Goal: Task Accomplishment & Management: Complete application form

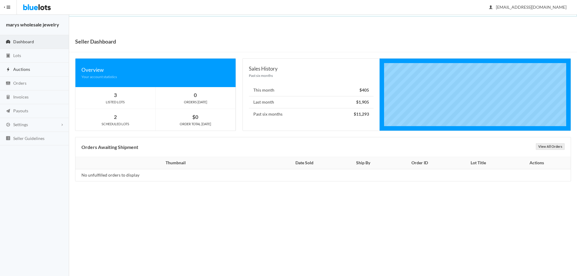
click at [28, 68] on span "Auctions" at bounding box center [21, 69] width 17 height 5
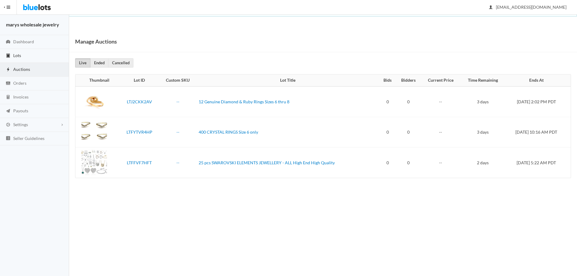
click at [17, 54] on span "Lots" at bounding box center [17, 55] width 8 height 5
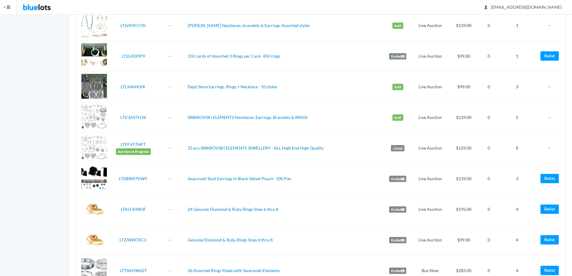
scroll to position [496, 0]
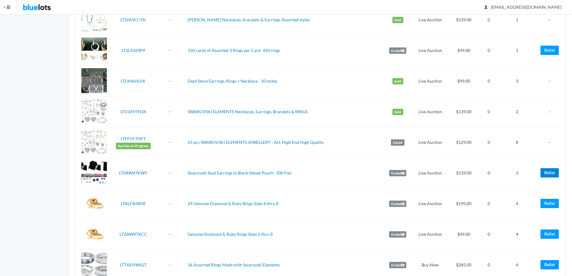
click at [550, 173] on link "Relist" at bounding box center [550, 172] width 18 height 9
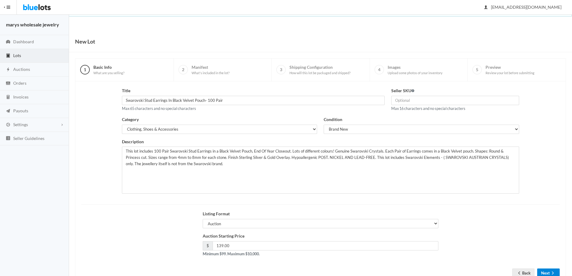
click at [550, 272] on icon "arrow forward" at bounding box center [553, 273] width 6 height 5
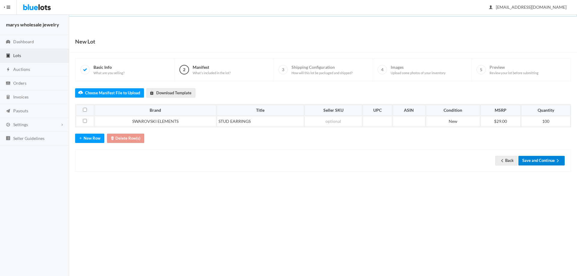
click at [532, 159] on button "Save and Continue" at bounding box center [541, 160] width 46 height 9
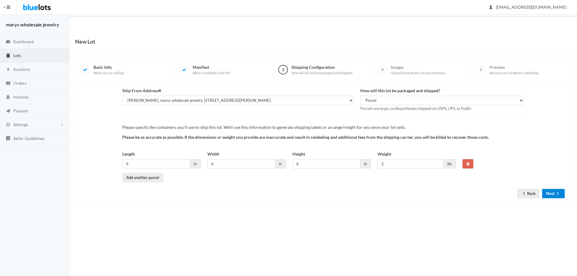
click at [560, 196] on icon "arrow forward" at bounding box center [557, 193] width 6 height 5
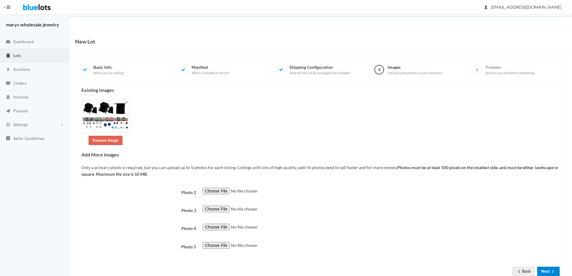
click at [549, 269] on button "Next" at bounding box center [548, 271] width 23 height 9
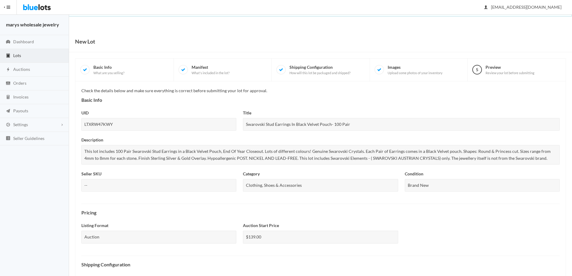
scroll to position [155, 0]
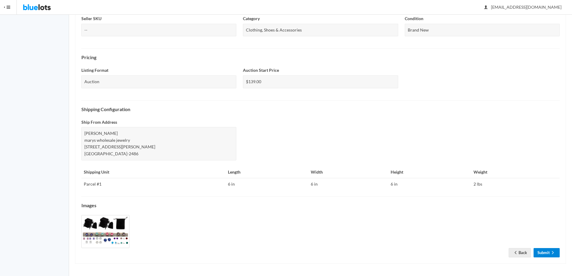
click at [541, 250] on link "Submit" at bounding box center [547, 252] width 26 height 9
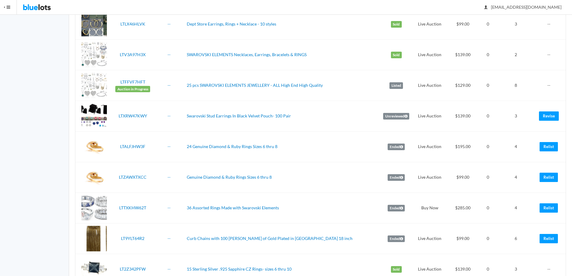
scroll to position [655, 0]
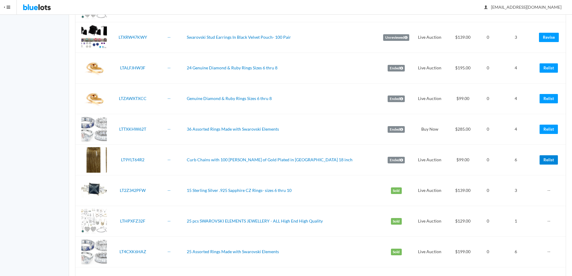
click at [547, 161] on link "Relist" at bounding box center [549, 159] width 18 height 9
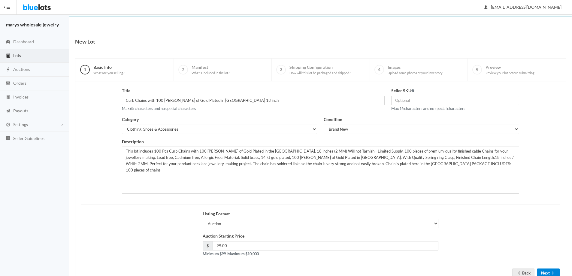
click at [543, 272] on button "Next" at bounding box center [548, 272] width 23 height 9
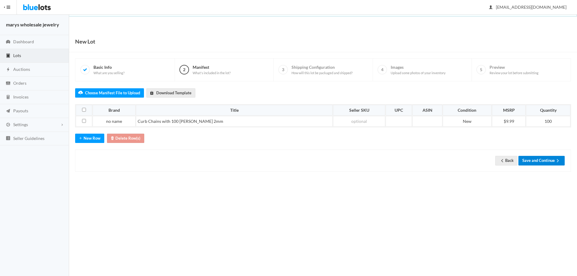
click at [540, 158] on button "Save and Continue" at bounding box center [541, 160] width 46 height 9
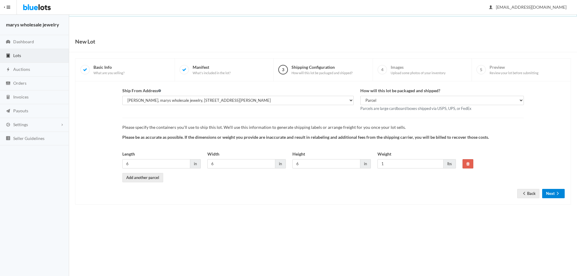
click at [559, 192] on icon "arrow forward" at bounding box center [557, 193] width 6 height 5
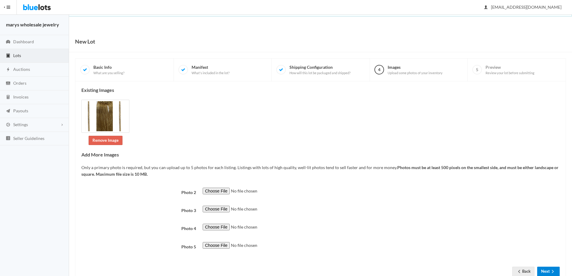
click at [546, 269] on button "Next" at bounding box center [548, 271] width 23 height 9
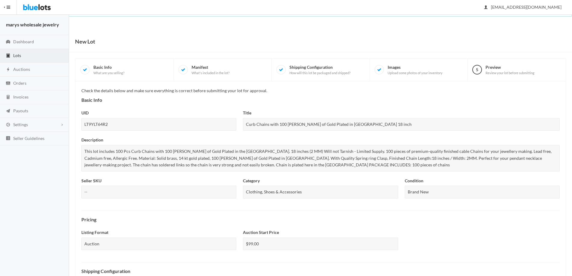
scroll to position [162, 0]
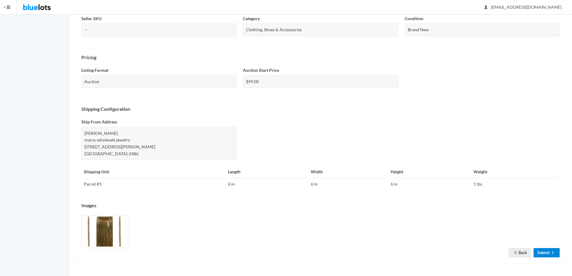
click at [543, 250] on link "Submit" at bounding box center [547, 252] width 26 height 9
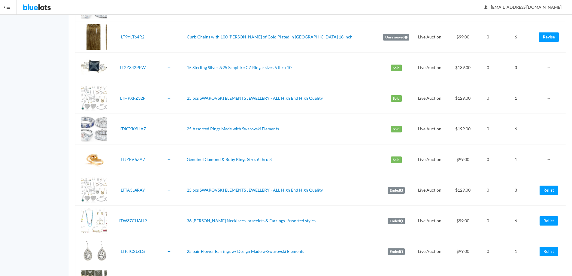
scroll to position [802, 0]
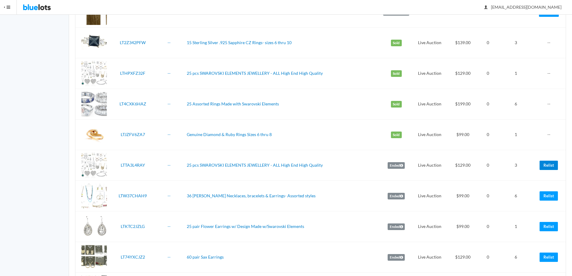
click at [544, 164] on link "Relist" at bounding box center [549, 165] width 18 height 9
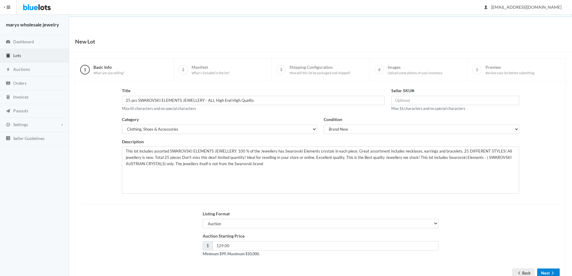
click at [545, 274] on button "Next" at bounding box center [548, 272] width 23 height 9
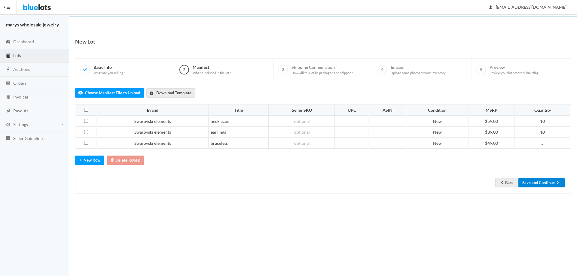
click at [545, 181] on button "Save and Continue" at bounding box center [541, 182] width 46 height 9
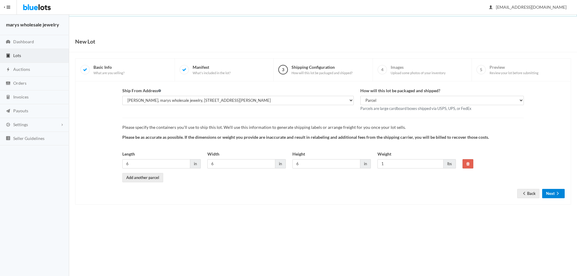
click at [553, 195] on button "Next" at bounding box center [553, 193] width 23 height 9
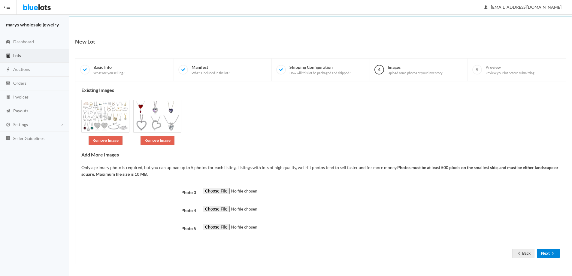
click at [549, 252] on button "Next" at bounding box center [548, 253] width 23 height 9
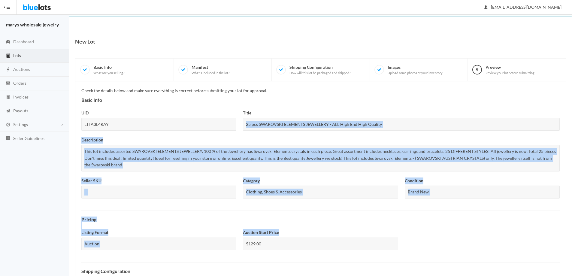
drag, startPoint x: 554, startPoint y: 231, endPoint x: 546, endPoint y: 231, distance: 8.7
click at [550, 232] on div "New Lot 1 Basic Info What are you selling? 2 Manifest What's included in the lo…" at bounding box center [320, 234] width 503 height 407
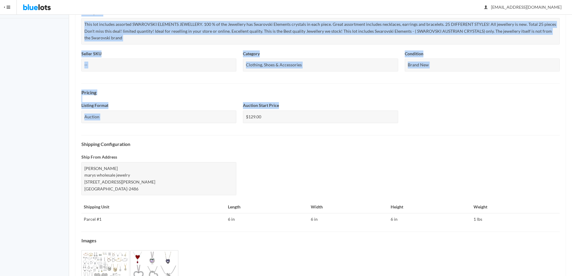
scroll to position [162, 0]
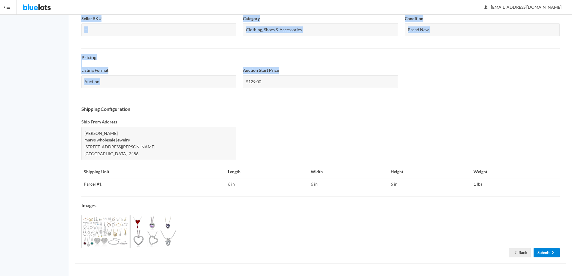
click at [548, 252] on link "Submit" at bounding box center [547, 252] width 26 height 9
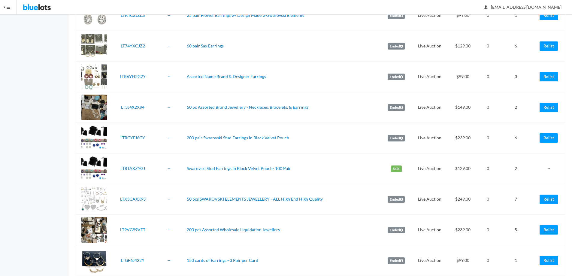
scroll to position [1031, 0]
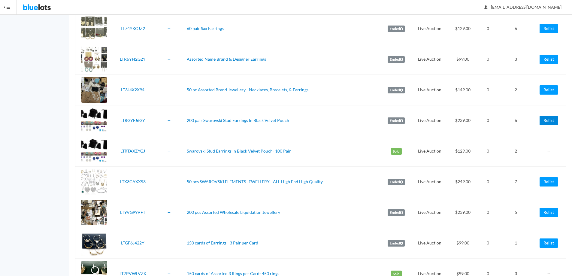
click at [551, 120] on link "Relist" at bounding box center [549, 120] width 18 height 9
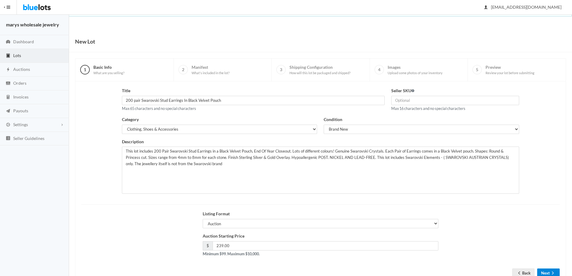
click at [542, 268] on button "Next" at bounding box center [548, 272] width 23 height 9
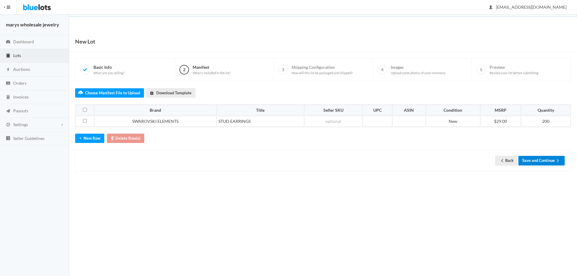
click at [550, 161] on button "Save and Continue" at bounding box center [541, 160] width 46 height 9
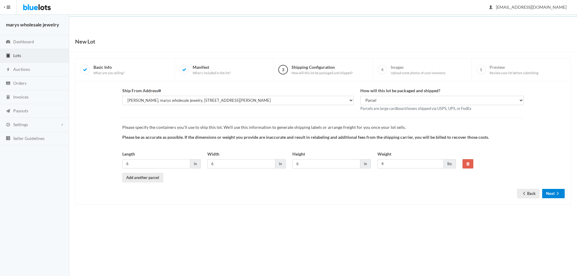
click at [553, 190] on button "Next" at bounding box center [553, 193] width 23 height 9
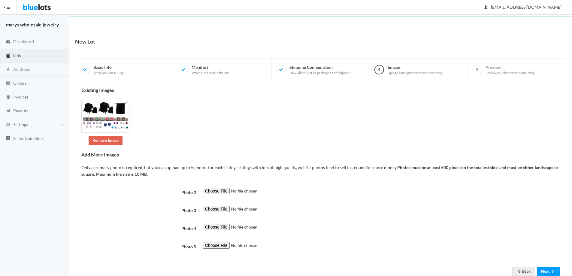
scroll to position [19, 0]
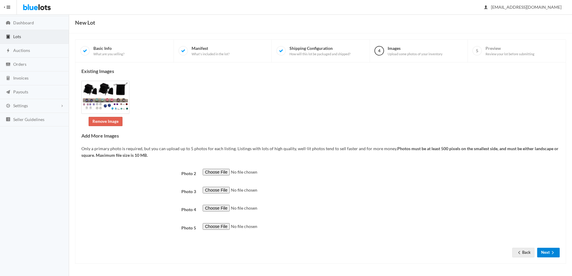
click at [543, 250] on button "Next" at bounding box center [548, 252] width 23 height 9
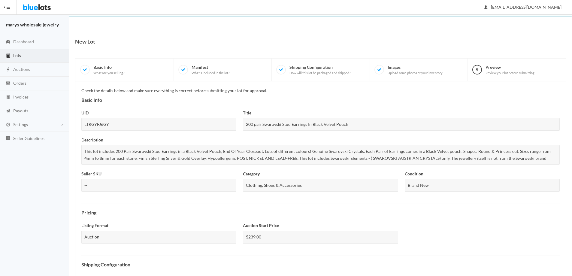
scroll to position [155, 0]
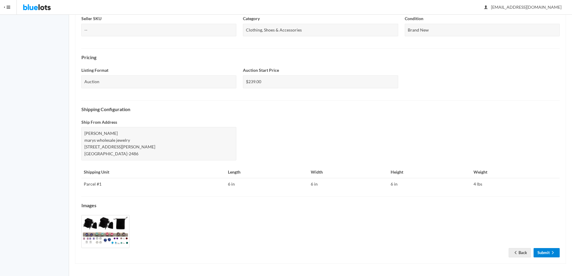
click at [544, 254] on link "Submit" at bounding box center [547, 252] width 26 height 9
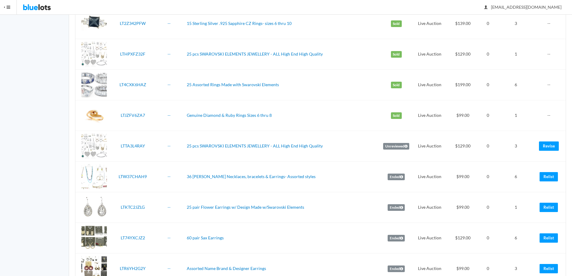
scroll to position [858, 0]
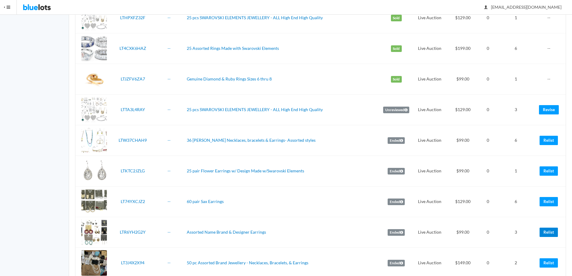
click at [546, 232] on link "Relist" at bounding box center [549, 232] width 18 height 9
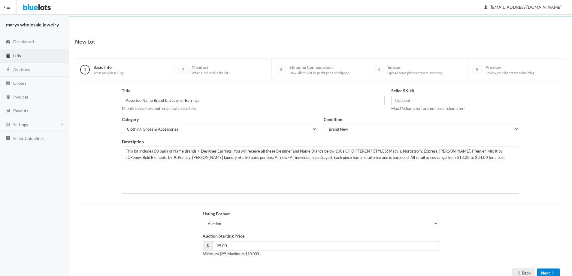
click at [538, 272] on button "Next" at bounding box center [548, 272] width 23 height 9
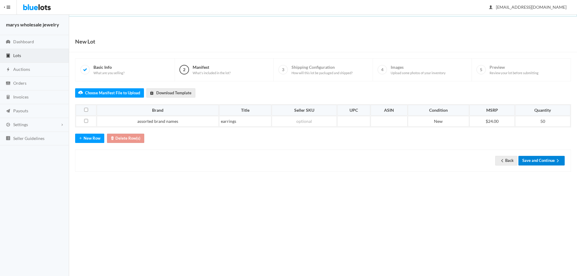
click at [537, 156] on button "Save and Continue" at bounding box center [541, 160] width 46 height 9
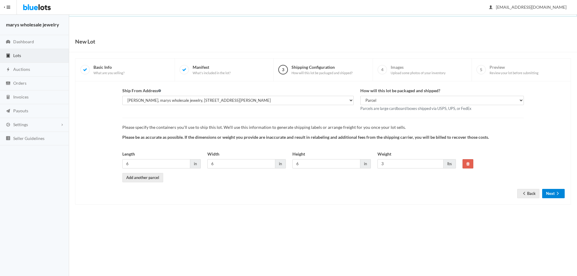
click at [552, 191] on button "Next" at bounding box center [553, 193] width 23 height 9
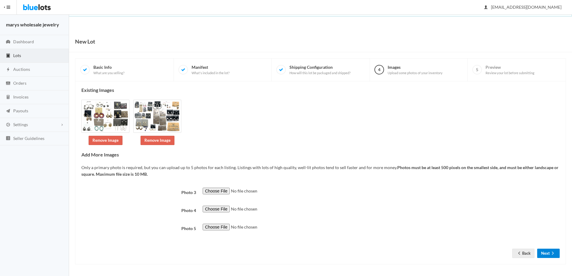
click at [557, 252] on button "Next" at bounding box center [548, 253] width 23 height 9
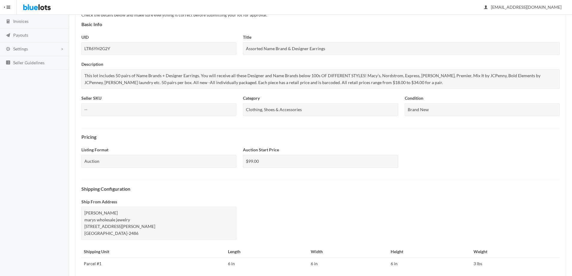
scroll to position [155, 0]
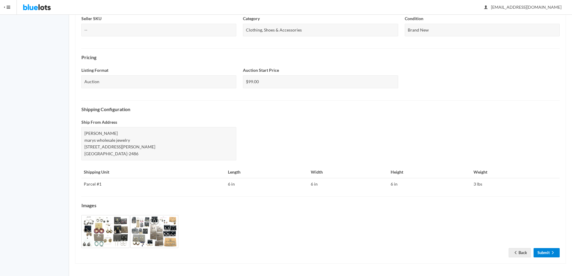
click at [540, 253] on link "Submit" at bounding box center [547, 252] width 26 height 9
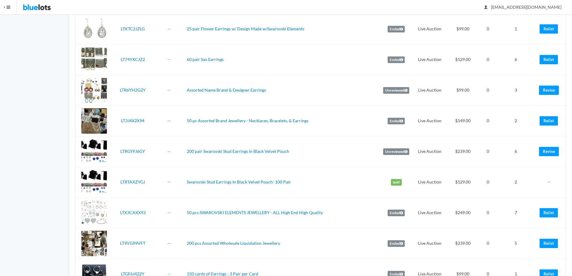
scroll to position [1008, 0]
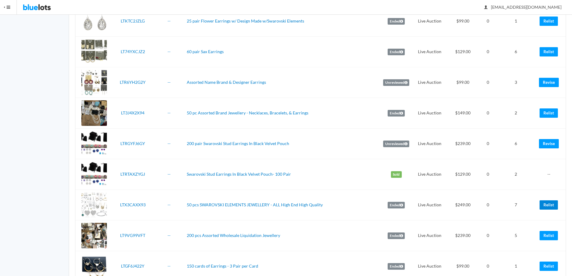
click at [549, 206] on link "Relist" at bounding box center [549, 204] width 18 height 9
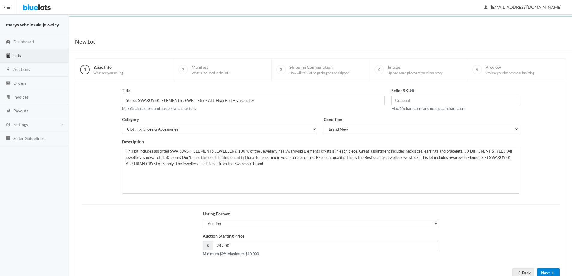
click at [544, 272] on button "Next" at bounding box center [548, 272] width 23 height 9
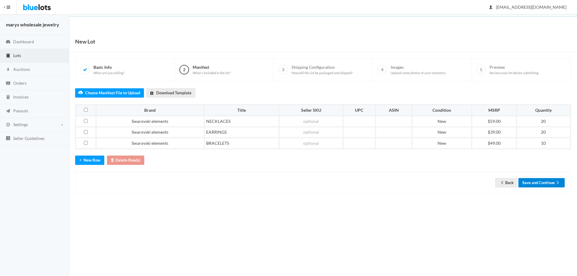
click at [555, 183] on icon "arrow forward" at bounding box center [557, 182] width 6 height 5
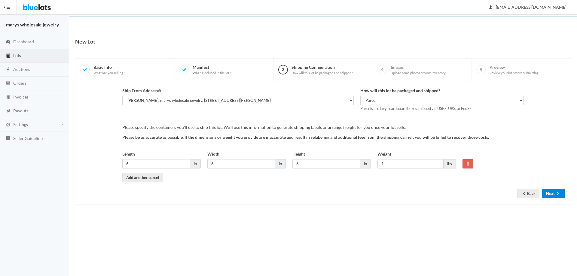
click at [554, 194] on button "Next" at bounding box center [553, 193] width 23 height 9
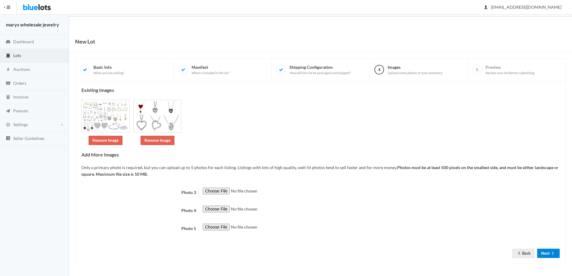
click at [551, 253] on icon "arrow forward" at bounding box center [553, 253] width 6 height 5
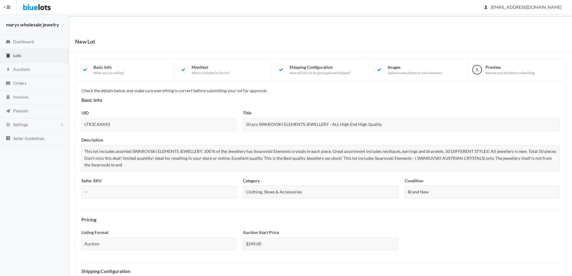
scroll to position [162, 0]
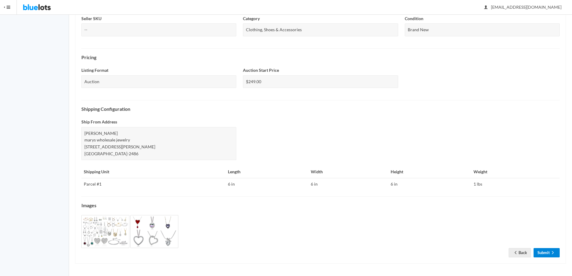
click at [553, 252] on icon "arrow forward" at bounding box center [553, 252] width 2 height 3
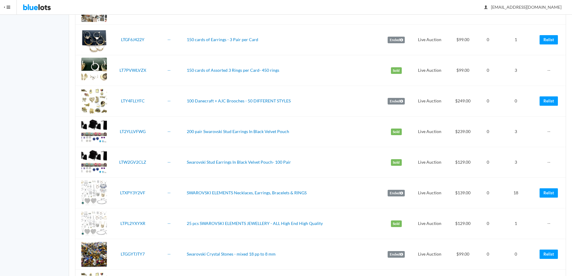
scroll to position [1346, 0]
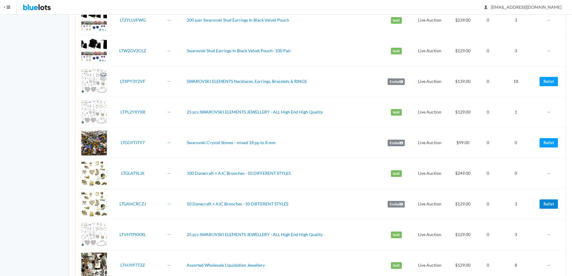
click at [548, 204] on link "Relist" at bounding box center [549, 203] width 18 height 9
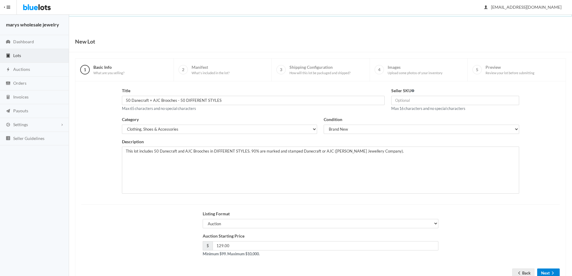
click at [551, 271] on icon "arrow forward" at bounding box center [553, 273] width 6 height 5
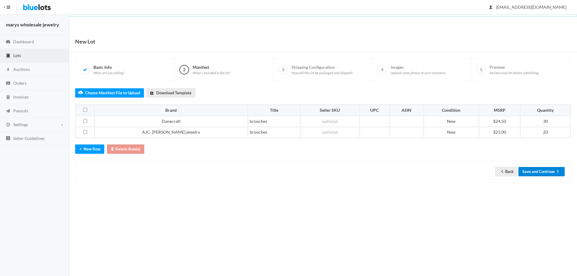
click at [539, 172] on button "Save and Continue" at bounding box center [541, 171] width 46 height 9
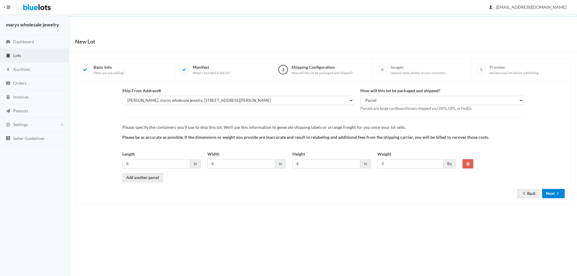
click at [552, 194] on button "Next" at bounding box center [553, 193] width 23 height 9
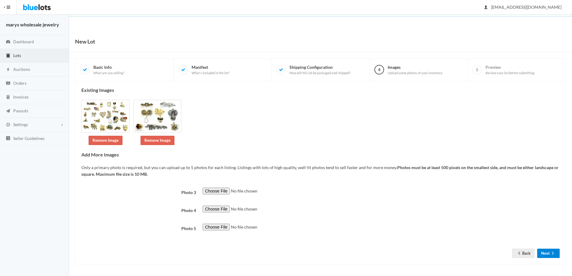
click at [552, 254] on icon "arrow forward" at bounding box center [553, 253] width 6 height 5
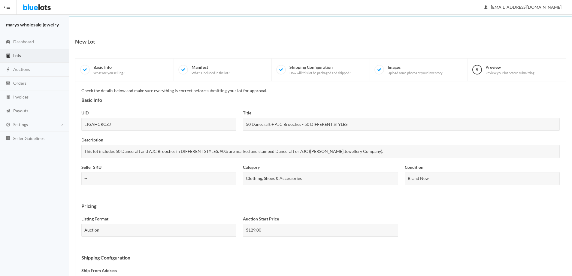
scroll to position [148, 0]
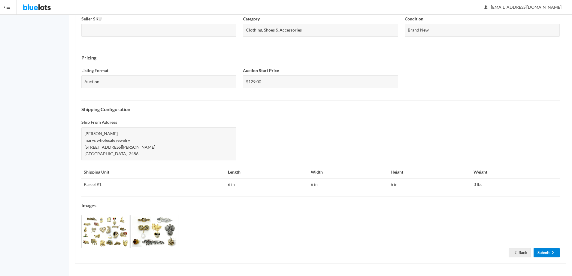
click at [544, 254] on link "Submit" at bounding box center [547, 252] width 26 height 9
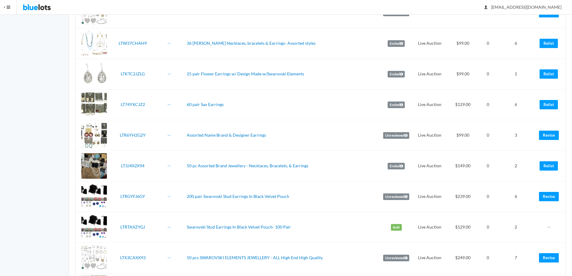
drag, startPoint x: 563, startPoint y: 32, endPoint x: 575, endPoint y: 288, distance: 256.4
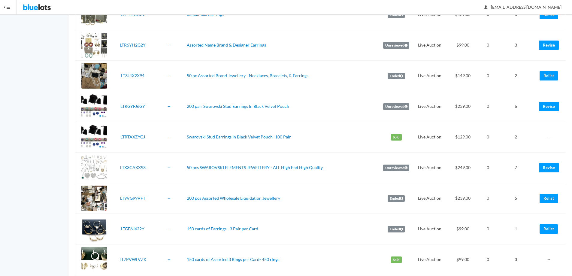
click at [532, 244] on td "1" at bounding box center [515, 229] width 39 height 31
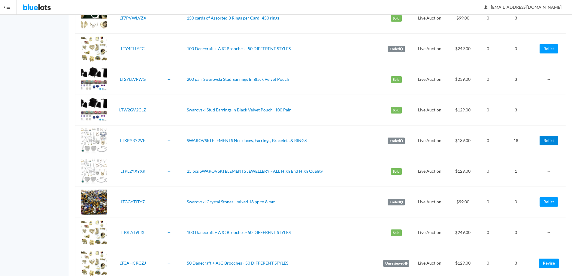
drag, startPoint x: 418, startPoint y: 199, endPoint x: 550, endPoint y: 141, distance: 143.8
click at [550, 141] on link "Relist" at bounding box center [549, 140] width 18 height 9
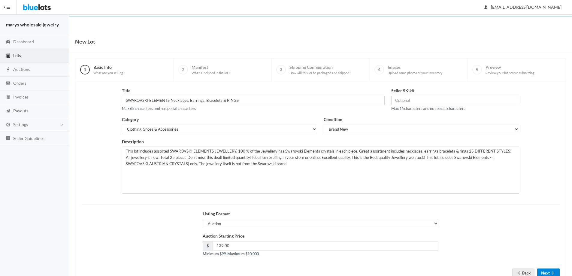
click at [550, 271] on button "Next" at bounding box center [548, 272] width 23 height 9
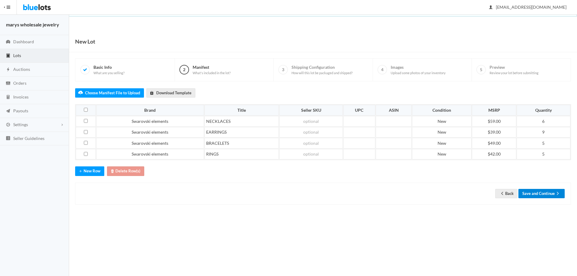
click at [551, 192] on button "Save and Continue" at bounding box center [541, 193] width 46 height 9
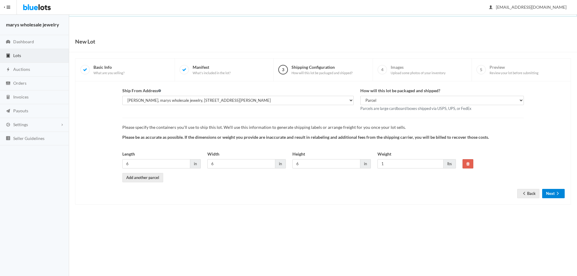
click at [550, 193] on button "Next" at bounding box center [553, 193] width 23 height 9
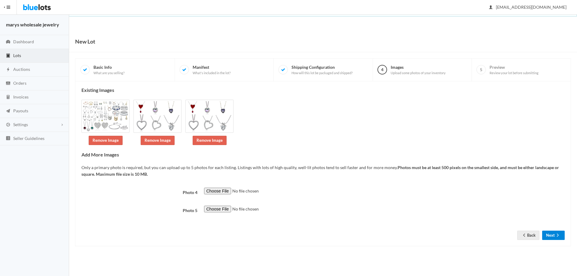
click at [550, 232] on button "Next" at bounding box center [553, 235] width 23 height 9
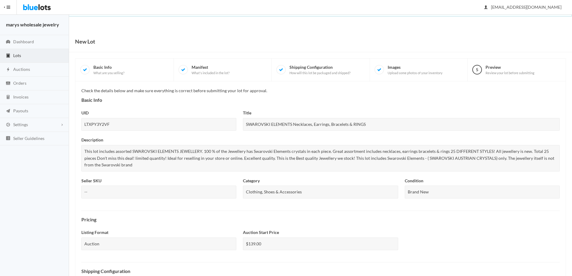
scroll to position [162, 0]
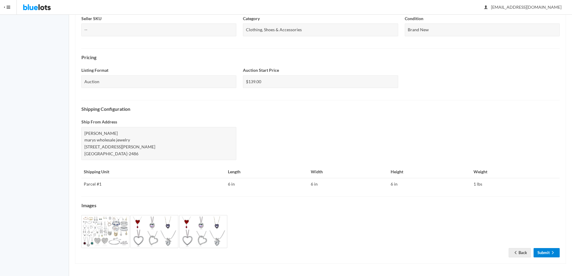
click at [551, 253] on icon "arrow forward" at bounding box center [553, 252] width 6 height 5
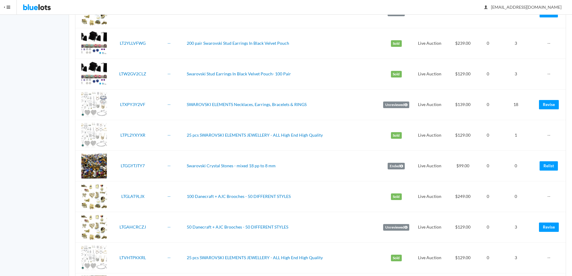
scroll to position [1419, 0]
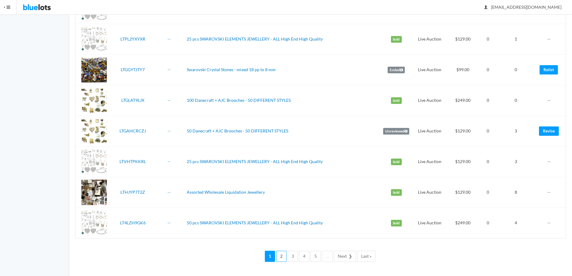
click at [281, 257] on link "2" at bounding box center [281, 256] width 10 height 11
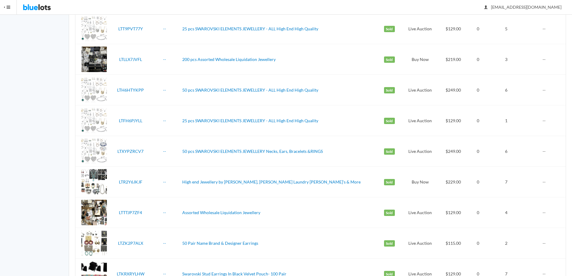
scroll to position [1396, 0]
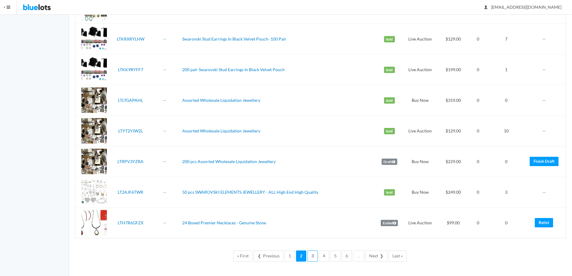
click at [315, 256] on link "3" at bounding box center [313, 255] width 10 height 11
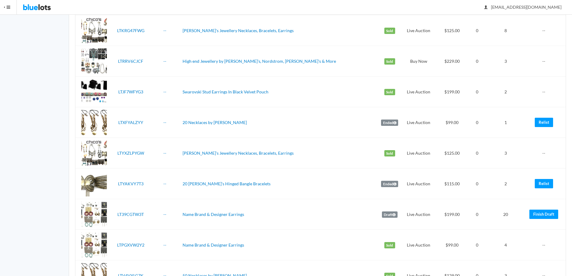
scroll to position [781, 0]
